Goal: Obtain resource: Obtain resource

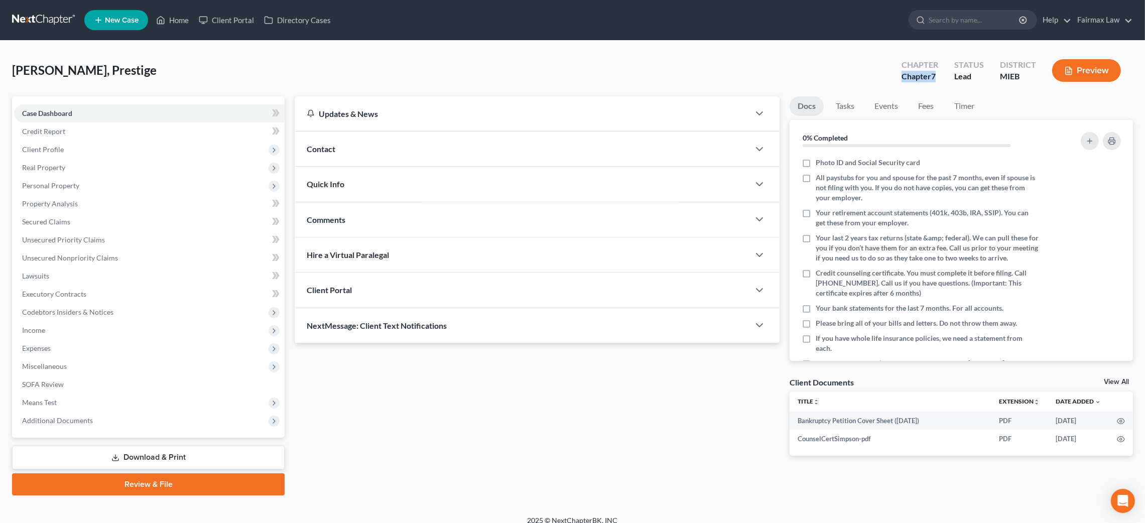
drag, startPoint x: 943, startPoint y: 75, endPoint x: 901, endPoint y: 74, distance: 41.7
click at [901, 74] on div "Chapter Chapter 7" at bounding box center [919, 72] width 53 height 30
click at [51, 370] on span "Miscellaneous" at bounding box center [149, 366] width 270 height 18
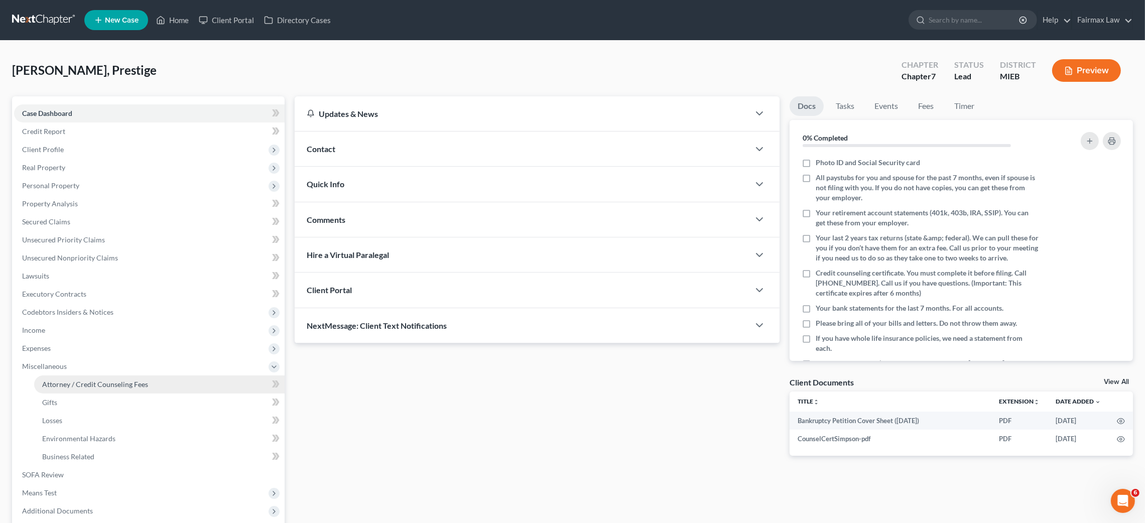
click at [58, 382] on span "Attorney / Credit Counseling Fees" at bounding box center [95, 384] width 106 height 9
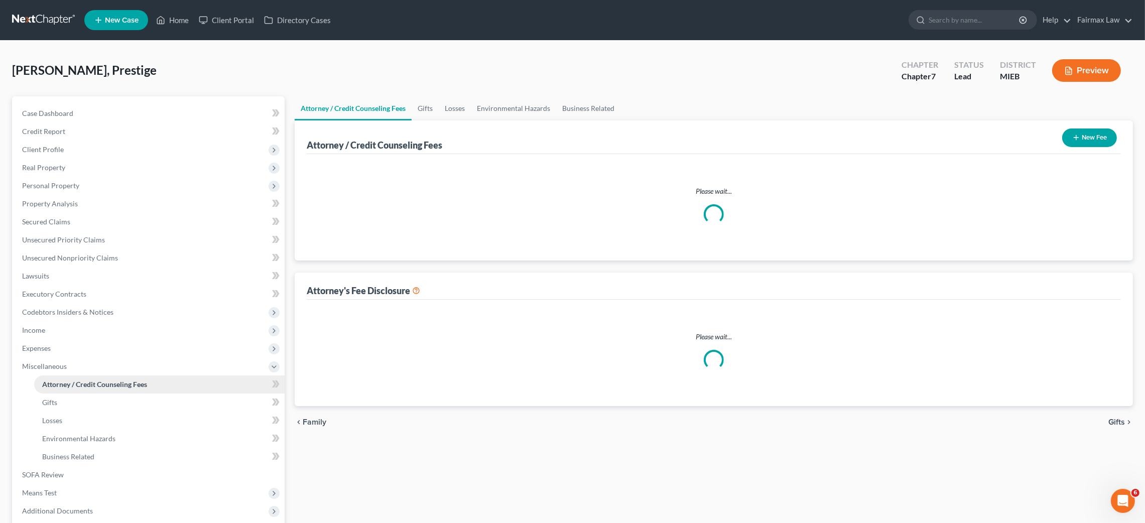
select select "6"
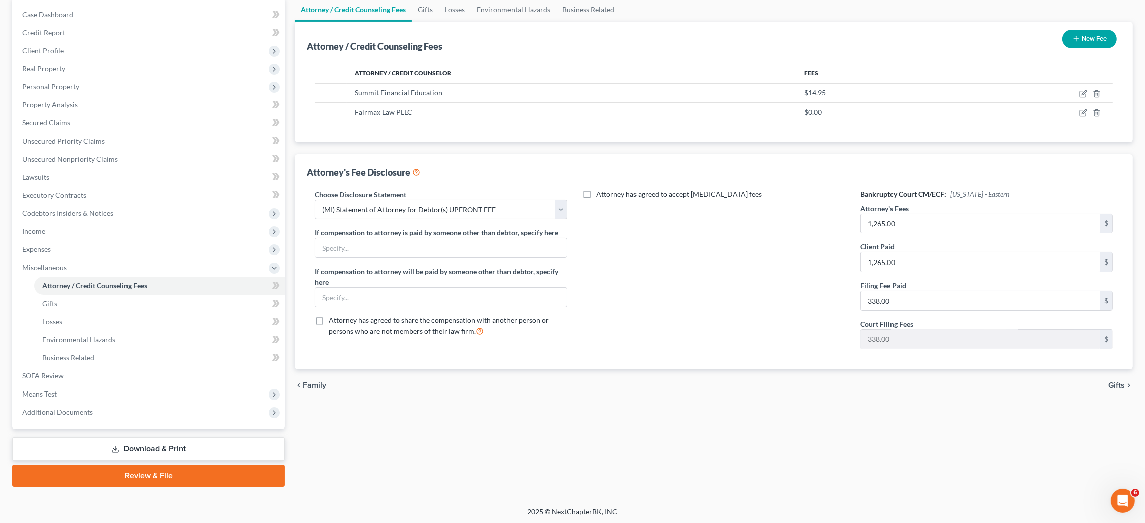
scroll to position [100, 0]
click at [141, 441] on link "Download & Print" at bounding box center [148, 448] width 272 height 24
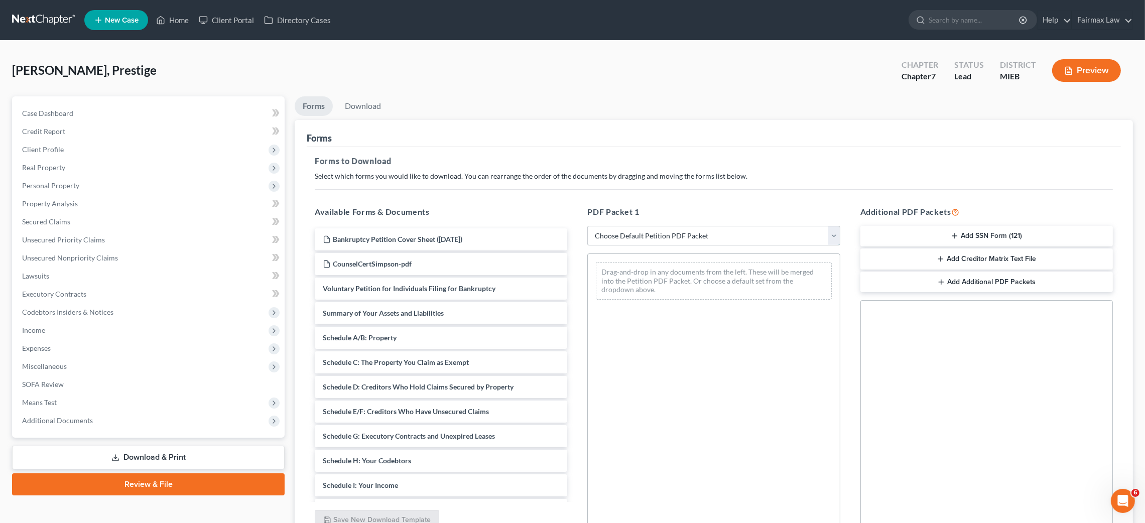
click at [679, 236] on select "Choose Default Petition PDF Packet Complete Bankruptcy Petition (all forms and …" at bounding box center [713, 236] width 252 height 20
select select "0"
click at [587, 226] on select "Choose Default Petition PDF Packet Complete Bankruptcy Petition (all forms and …" at bounding box center [713, 236] width 252 height 20
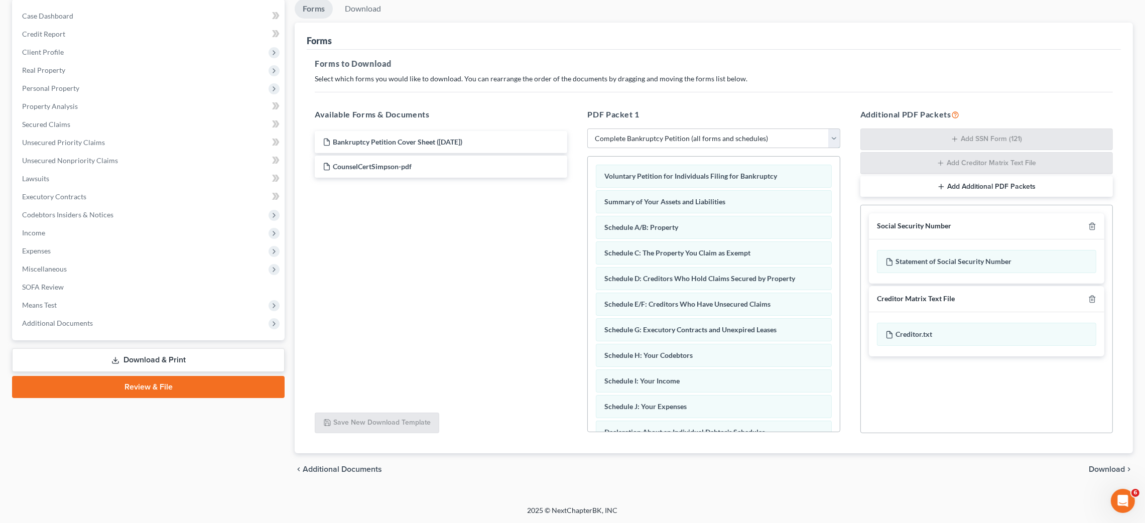
scroll to position [98, 0]
click at [1090, 300] on icon "button" at bounding box center [1092, 299] width 8 height 8
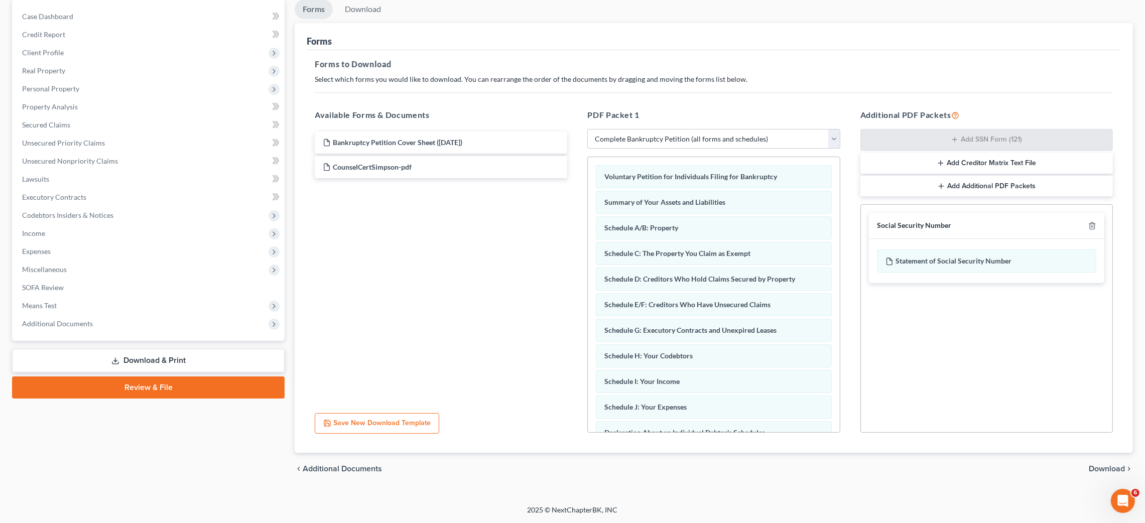
scroll to position [97, 0]
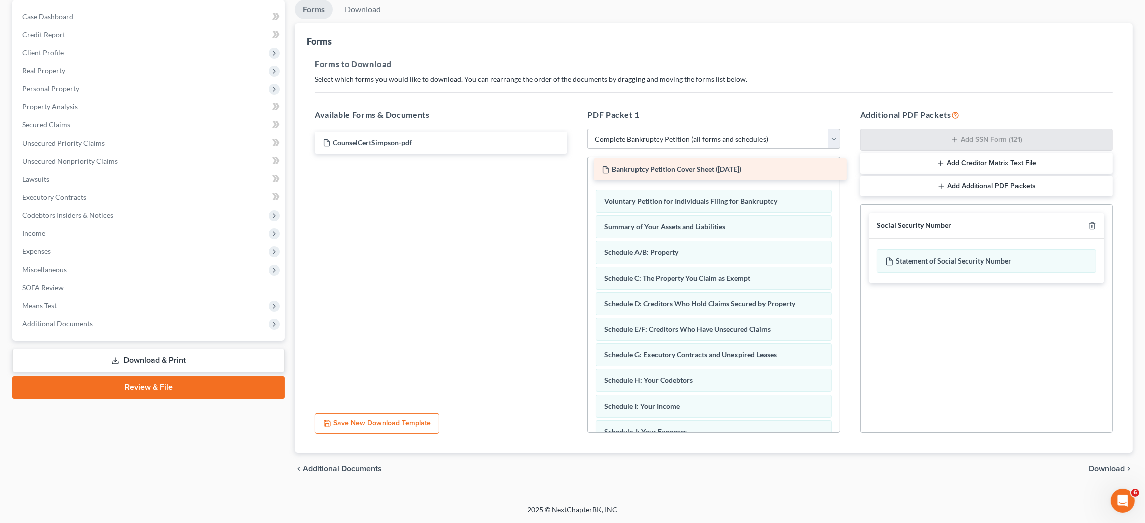
drag, startPoint x: 375, startPoint y: 143, endPoint x: 654, endPoint y: 170, distance: 280.3
click at [575, 154] on div "Bankruptcy Petition Cover Sheet ([DATE]) Bankruptcy Petition Cover Sheet ([DATE…" at bounding box center [441, 142] width 268 height 22
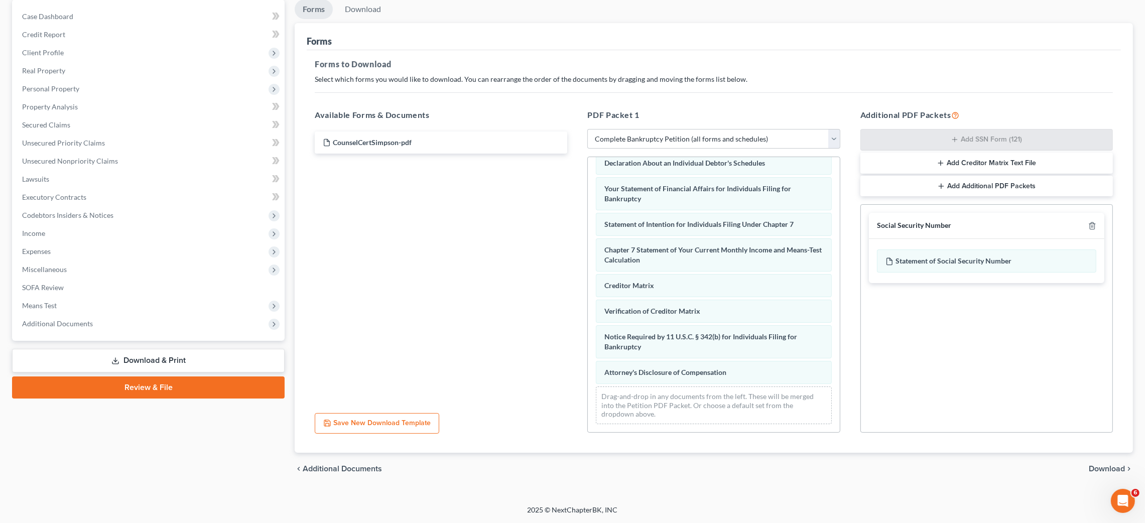
scroll to position [299, 0]
click at [1106, 469] on span "Download" at bounding box center [1106, 469] width 36 height 8
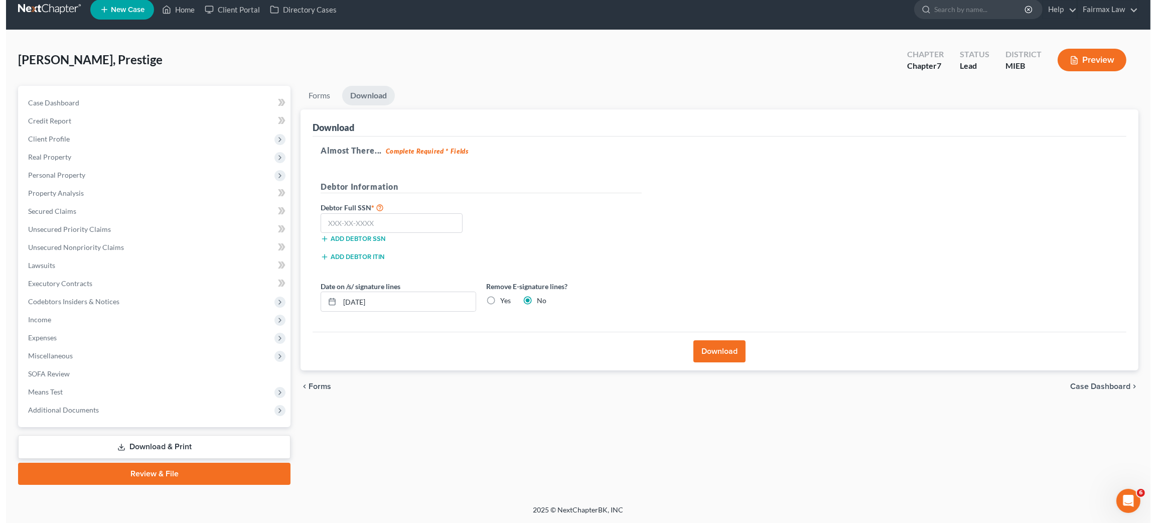
scroll to position [10, 0]
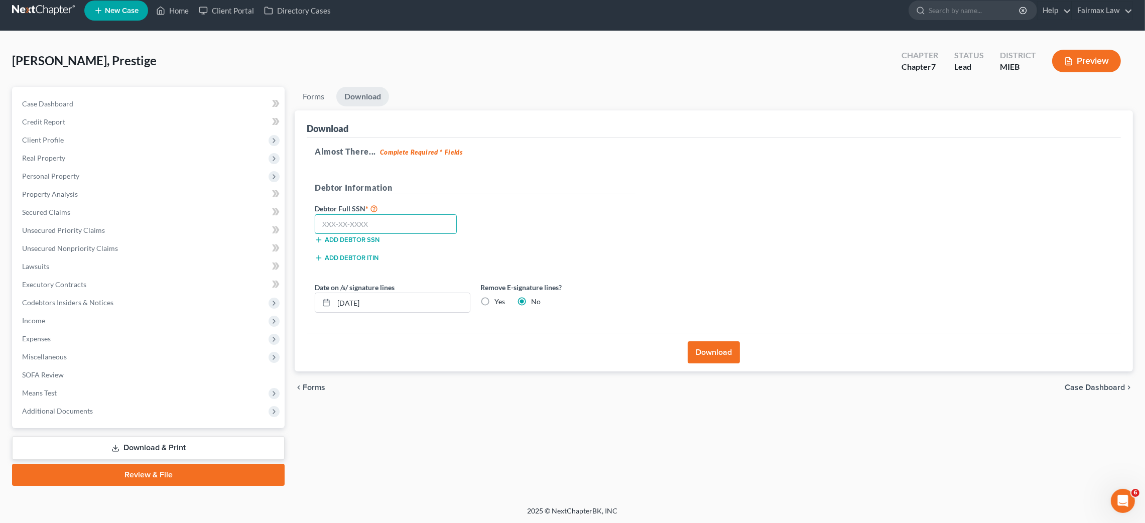
click at [370, 224] on input "text" at bounding box center [386, 224] width 142 height 20
paste input "383-17-5132"
type input "383-17-5132"
click at [713, 346] on button "Download" at bounding box center [713, 352] width 52 height 22
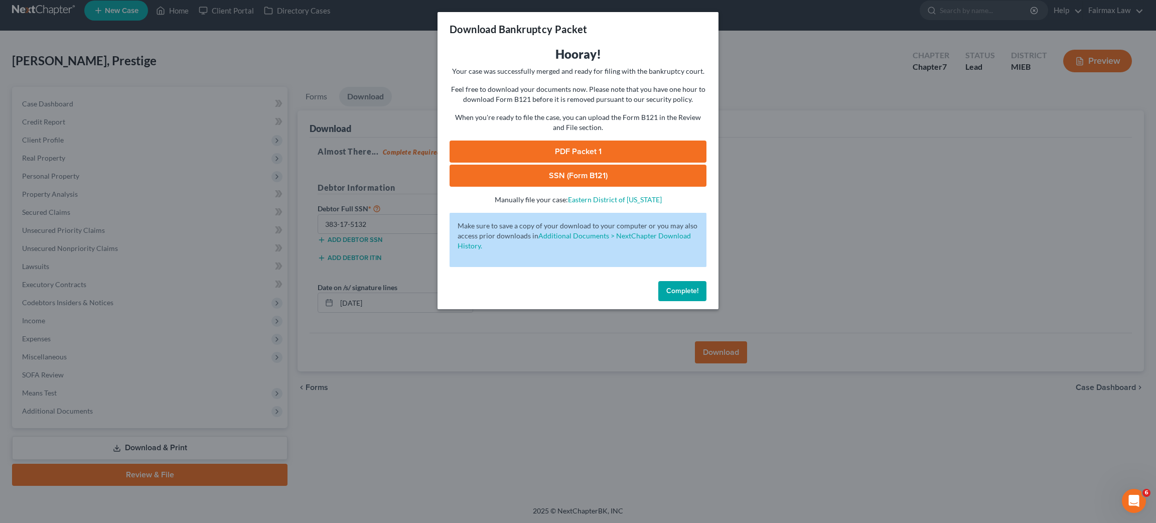
click at [559, 156] on link "PDF Packet 1" at bounding box center [578, 152] width 257 height 22
drag, startPoint x: 556, startPoint y: 177, endPoint x: 643, endPoint y: 173, distance: 87.9
click at [556, 176] on link "SSN (Form B121)" at bounding box center [578, 176] width 257 height 22
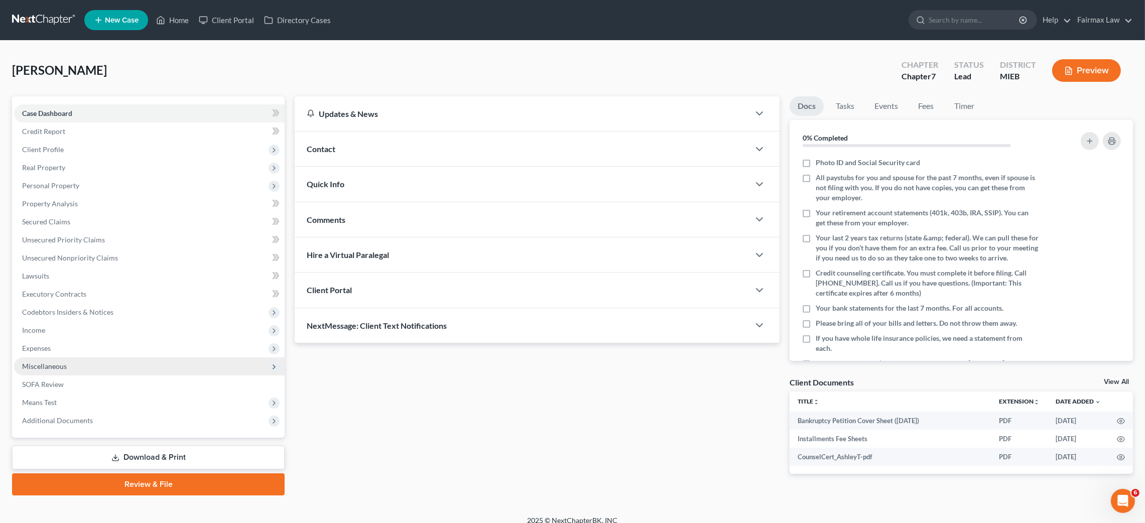
click at [51, 367] on span "Miscellaneous" at bounding box center [44, 366] width 45 height 9
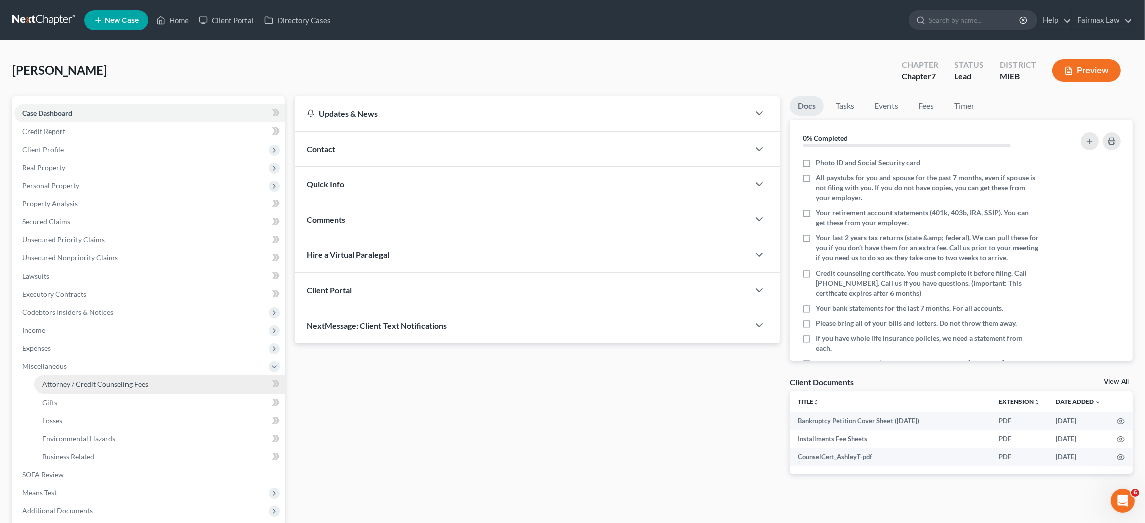
drag, startPoint x: 63, startPoint y: 381, endPoint x: 80, endPoint y: 381, distance: 17.1
click at [64, 381] on span "Attorney / Credit Counseling Fees" at bounding box center [95, 384] width 106 height 9
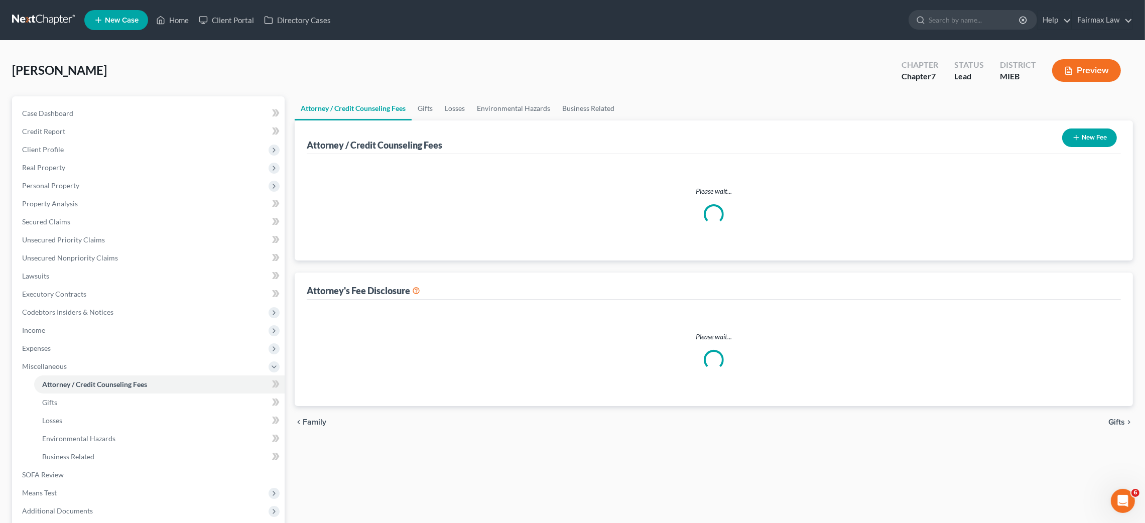
select select "2"
